Goal: Task Accomplishment & Management: Manage account settings

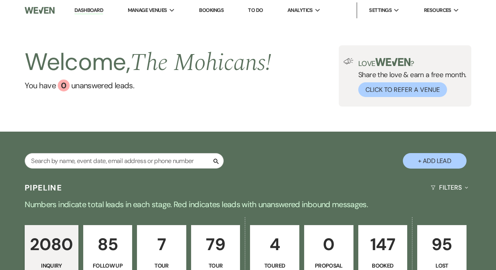
click at [93, 10] on link "Dashboard" at bounding box center [88, 11] width 29 height 8
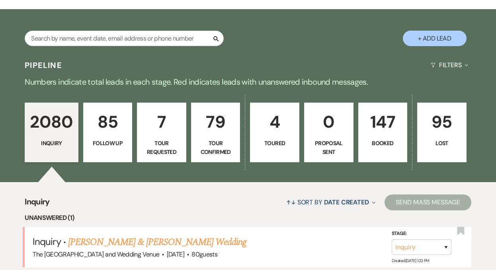
scroll to position [132, 0]
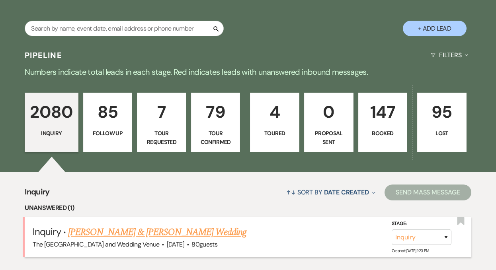
click at [146, 235] on link "[PERSON_NAME] & [PERSON_NAME] Wedding" at bounding box center [157, 232] width 178 height 14
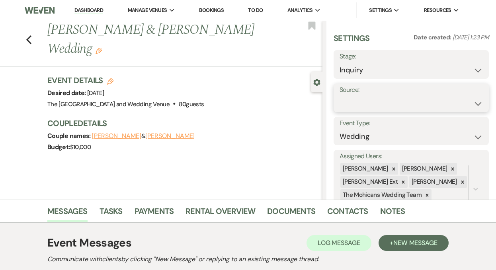
click at [358, 106] on select "Weven Venue Website Instagram Facebook Pinterest Google The Knot Wedding Wire H…" at bounding box center [410, 104] width 143 height 16
select select "5"
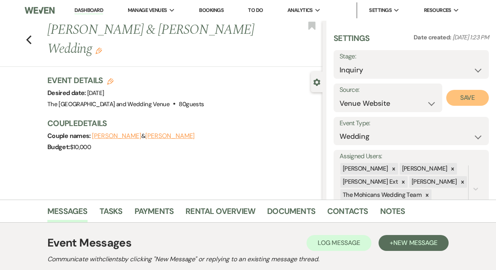
click at [459, 99] on button "Save" at bounding box center [467, 98] width 43 height 16
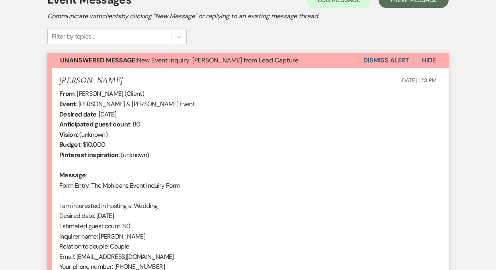
scroll to position [206, 0]
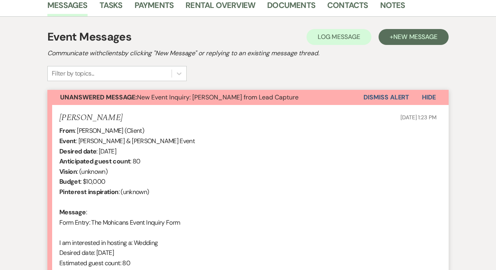
click at [373, 96] on button "Dismiss Alert" at bounding box center [386, 97] width 46 height 15
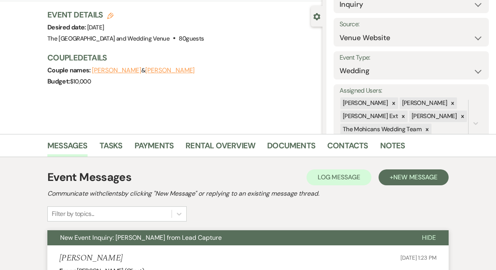
scroll to position [0, 0]
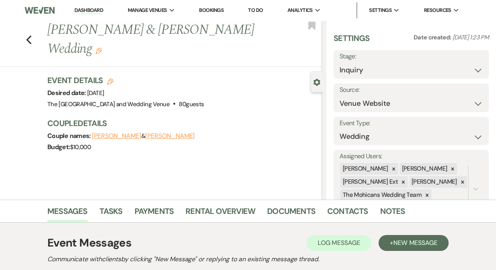
click at [86, 9] on link "Dashboard" at bounding box center [88, 11] width 29 height 8
